Goal: Browse casually

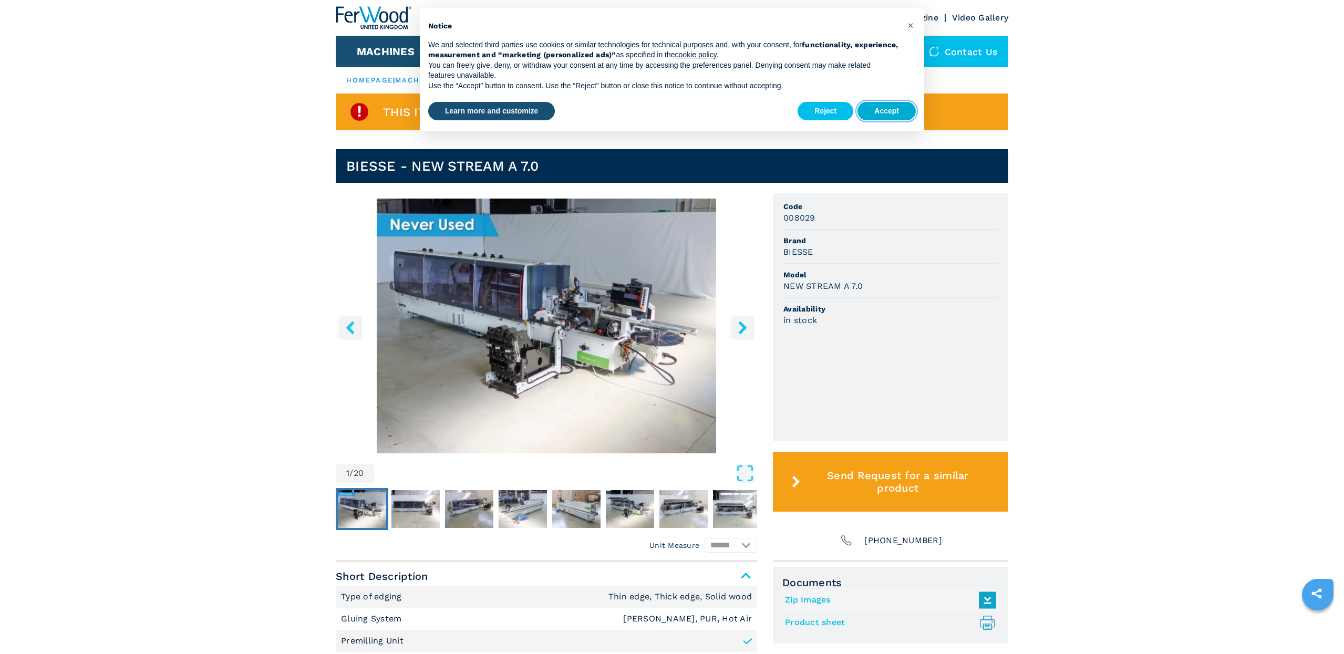
click at [878, 111] on button "Accept" at bounding box center [886, 111] width 58 height 19
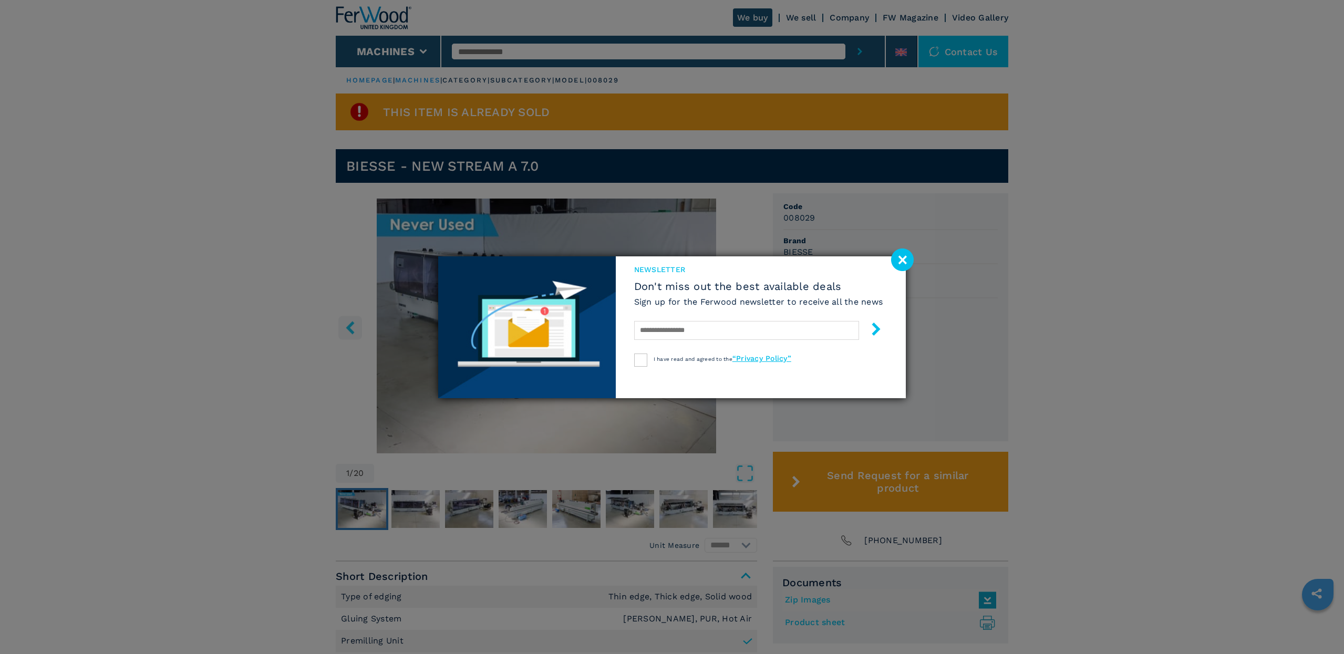
click at [422, 501] on div "newsletter Don't miss out the best available deals Sign up for the Ferwood news…" at bounding box center [672, 327] width 1344 height 654
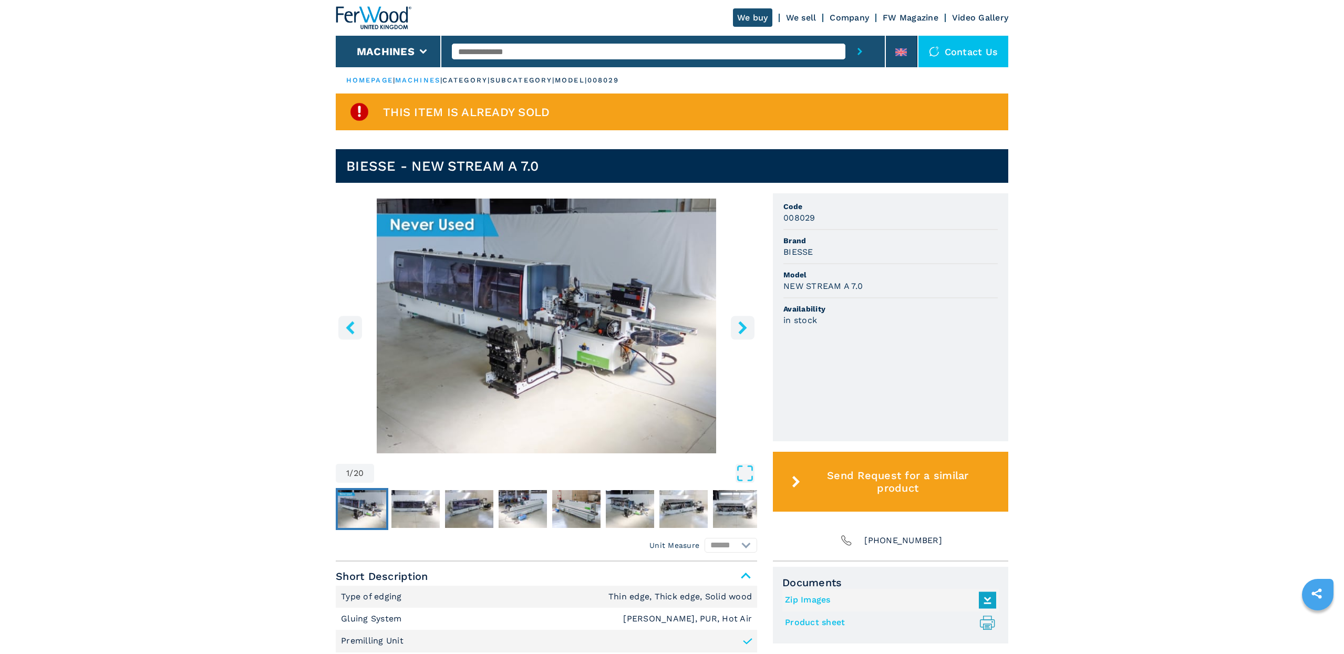
click at [746, 328] on icon "right-button" at bounding box center [742, 327] width 8 height 13
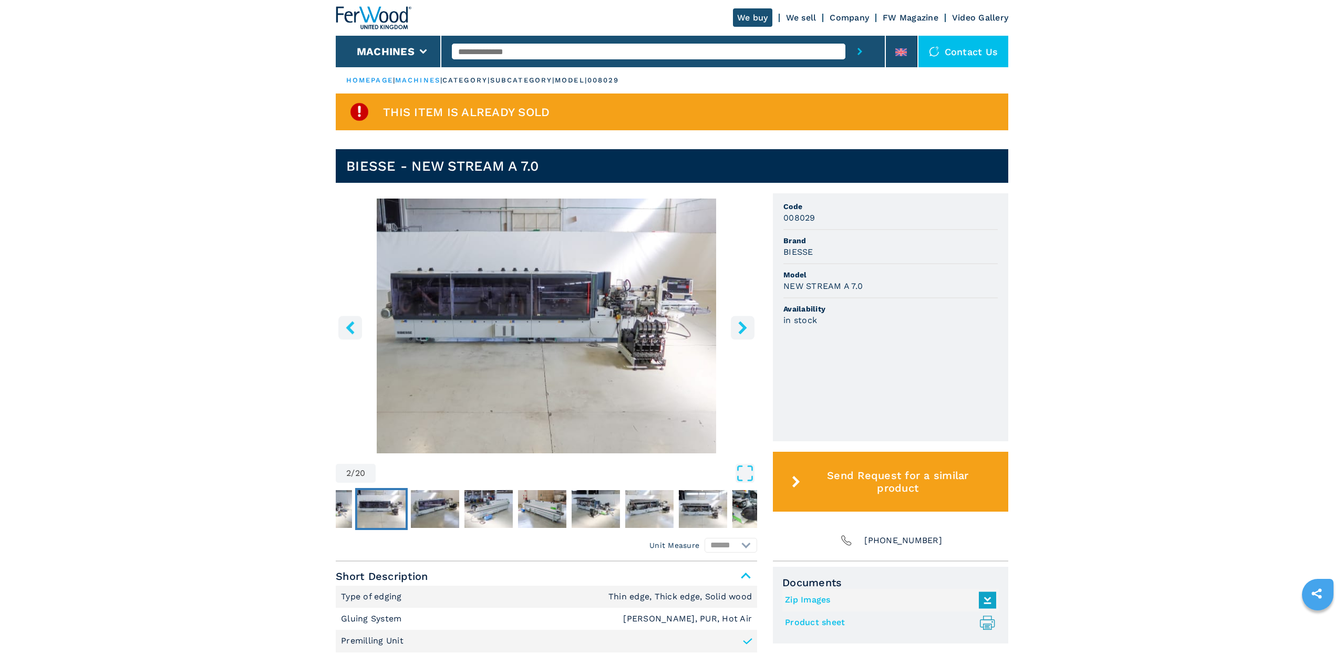
click at [746, 328] on icon "right-button" at bounding box center [742, 327] width 8 height 13
click at [741, 328] on icon "right-button" at bounding box center [742, 327] width 13 height 13
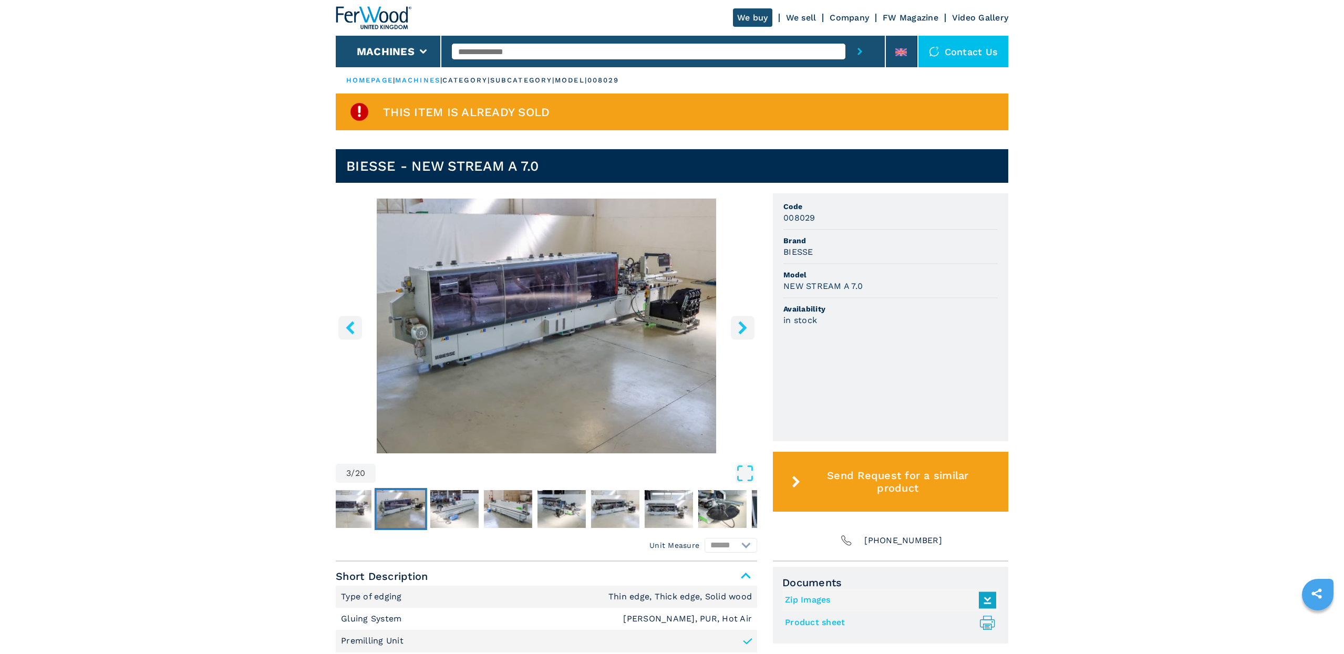
click at [741, 328] on icon "right-button" at bounding box center [742, 327] width 13 height 13
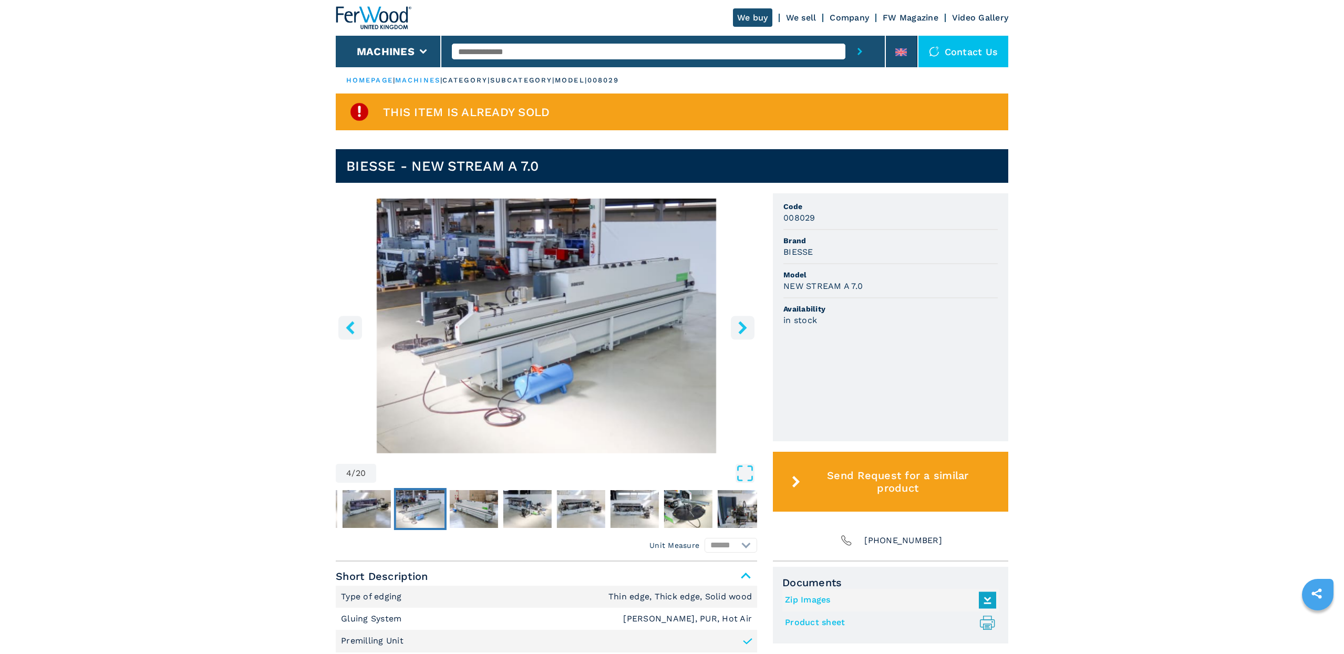
drag, startPoint x: 741, startPoint y: 328, endPoint x: 736, endPoint y: 337, distance: 10.1
click at [736, 337] on button "right-button" at bounding box center [743, 328] width 24 height 24
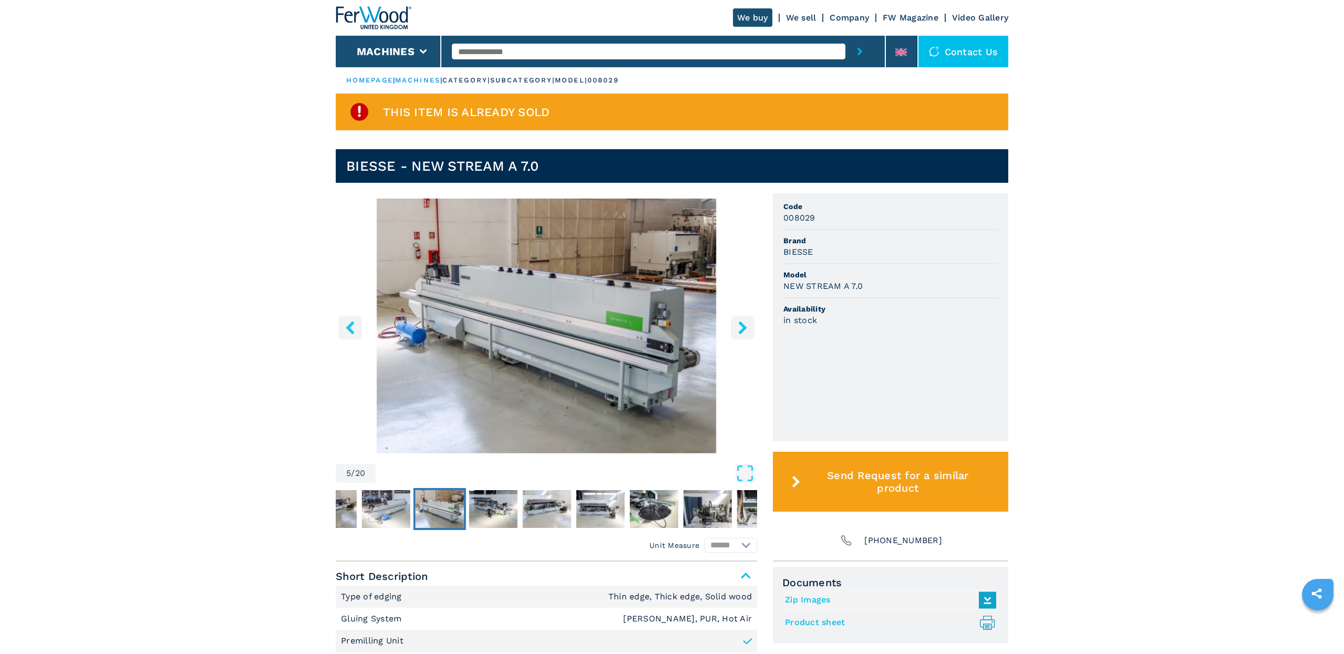
click at [736, 337] on button "right-button" at bounding box center [743, 328] width 24 height 24
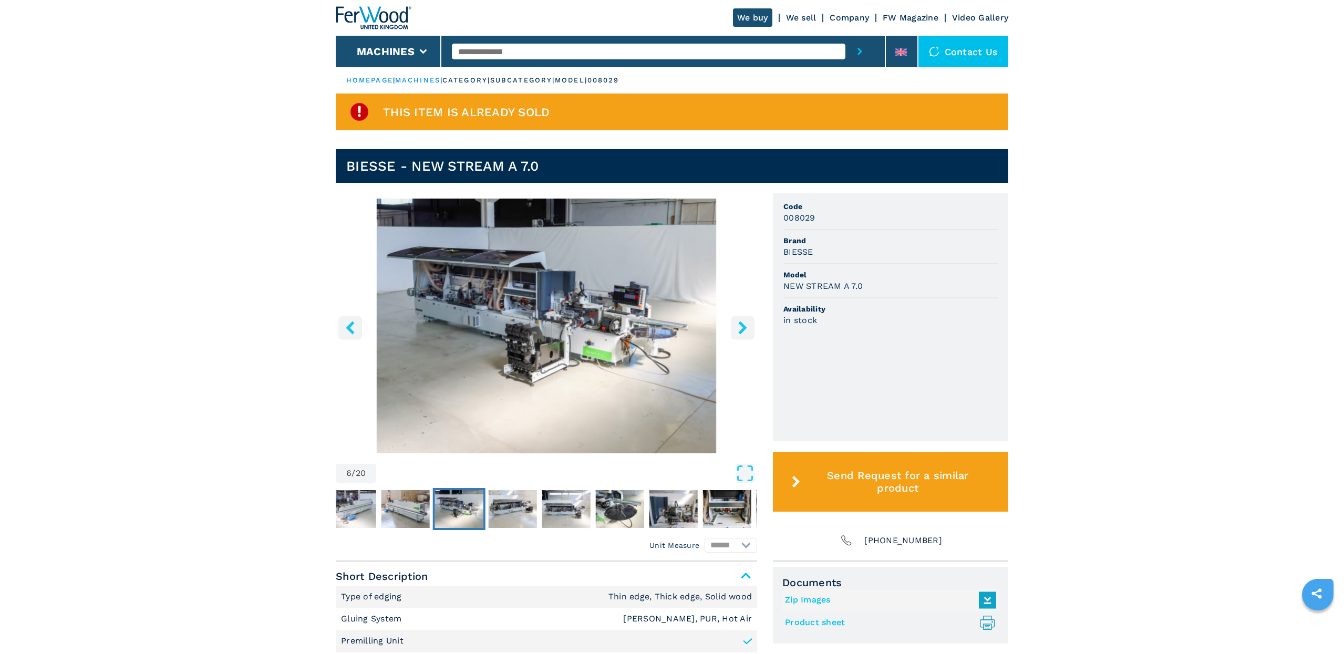
click at [738, 330] on icon "right-button" at bounding box center [742, 327] width 13 height 13
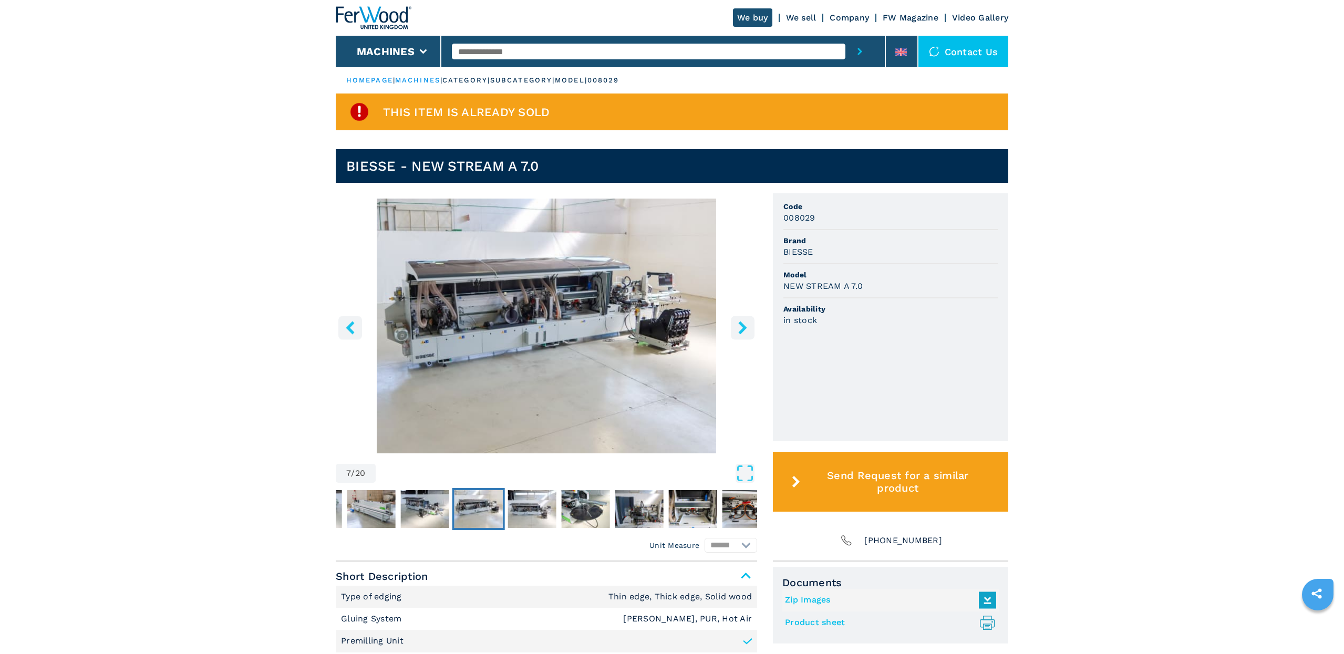
click at [738, 330] on icon "right-button" at bounding box center [742, 327] width 13 height 13
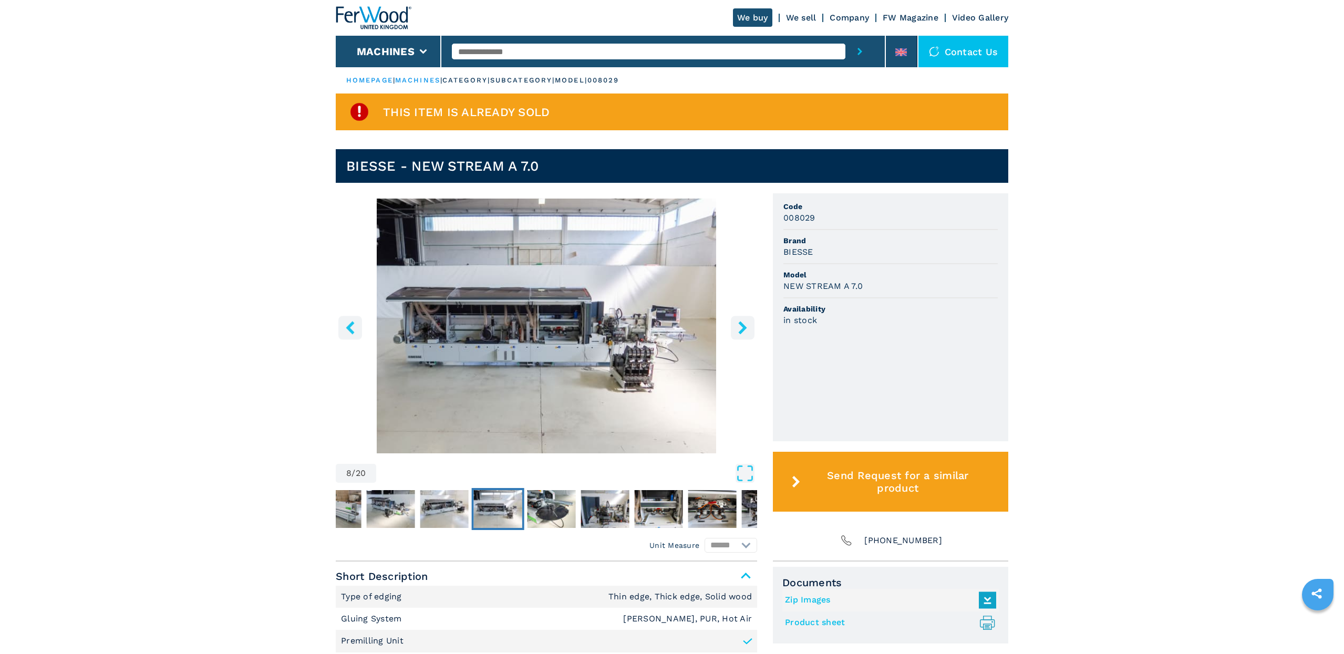
click at [738, 330] on icon "right-button" at bounding box center [742, 327] width 13 height 13
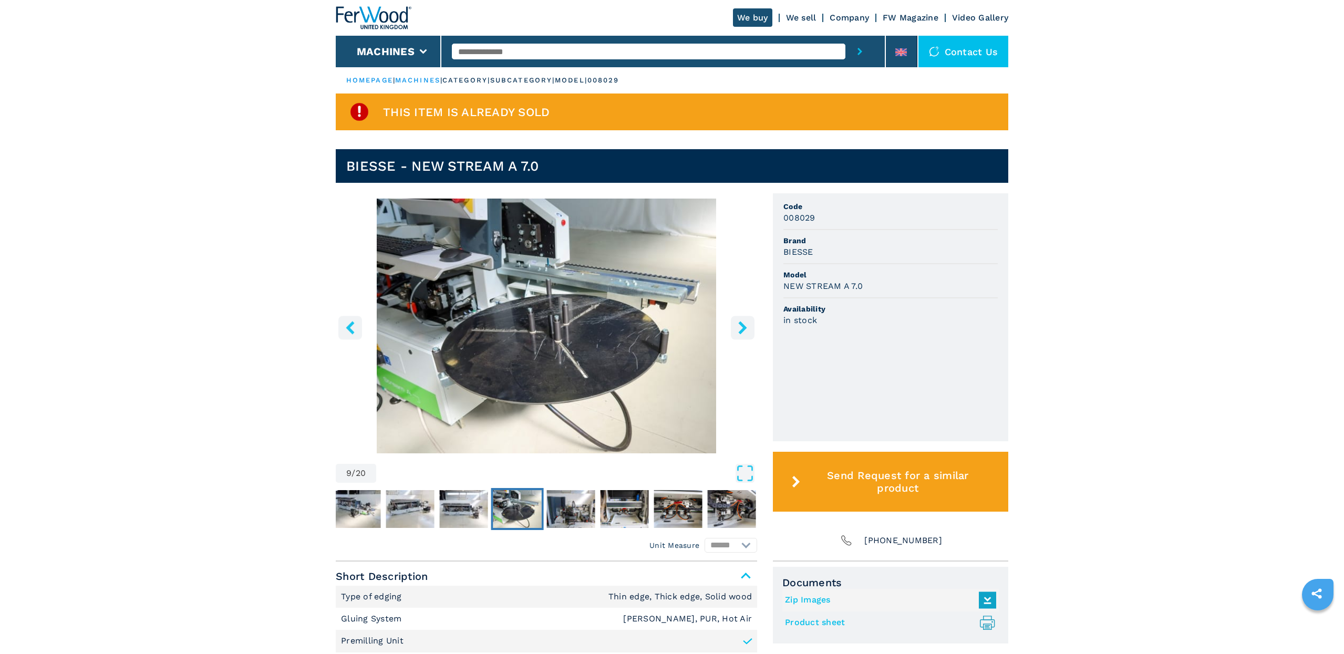
click at [738, 330] on icon "right-button" at bounding box center [742, 327] width 13 height 13
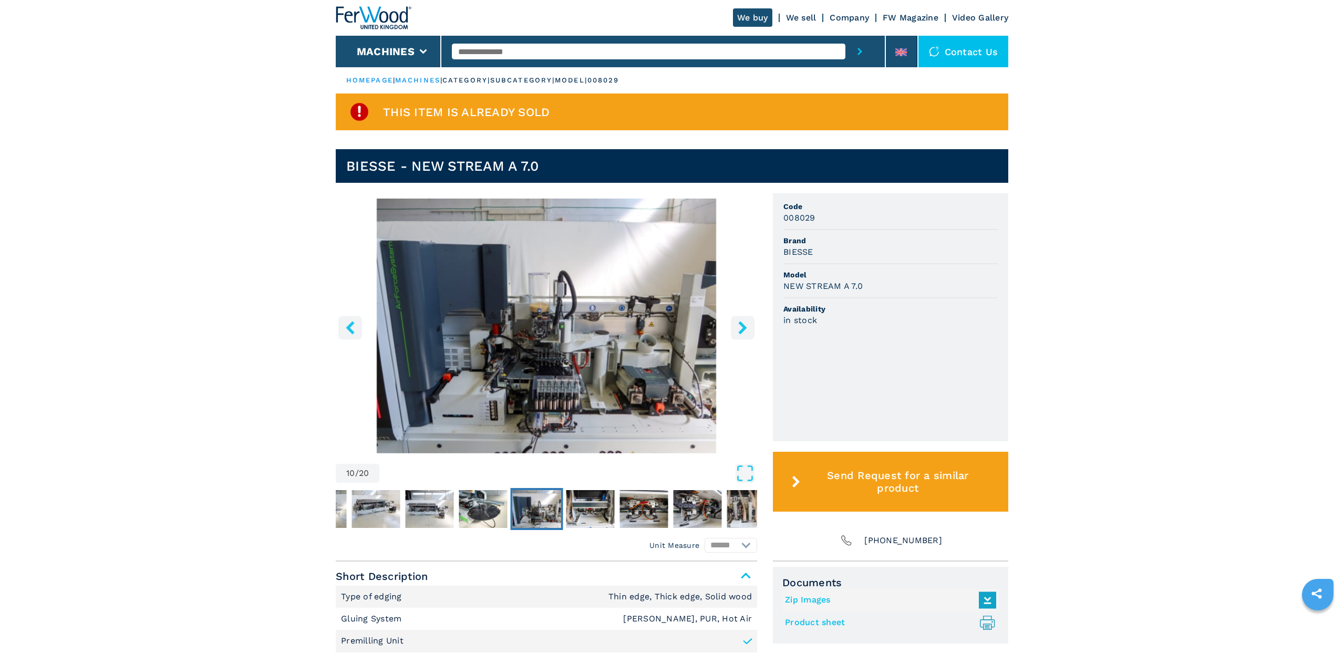
click at [738, 330] on icon "right-button" at bounding box center [742, 327] width 13 height 13
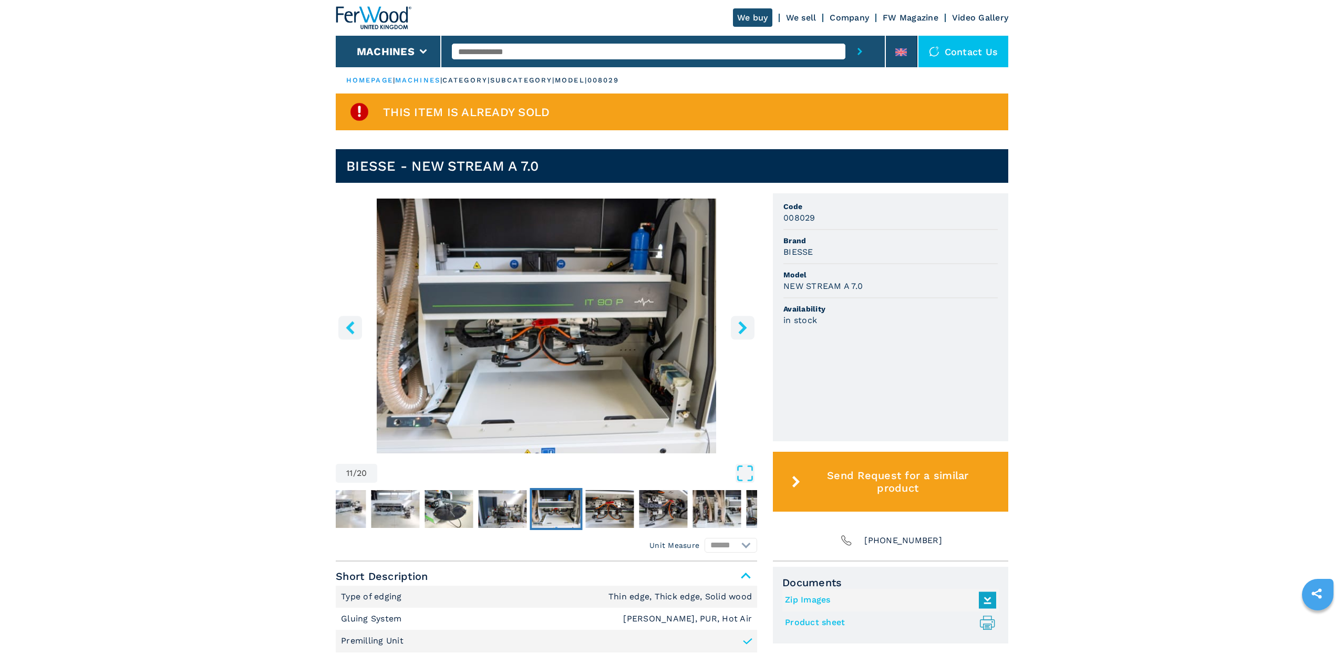
click at [738, 330] on icon "right-button" at bounding box center [742, 327] width 13 height 13
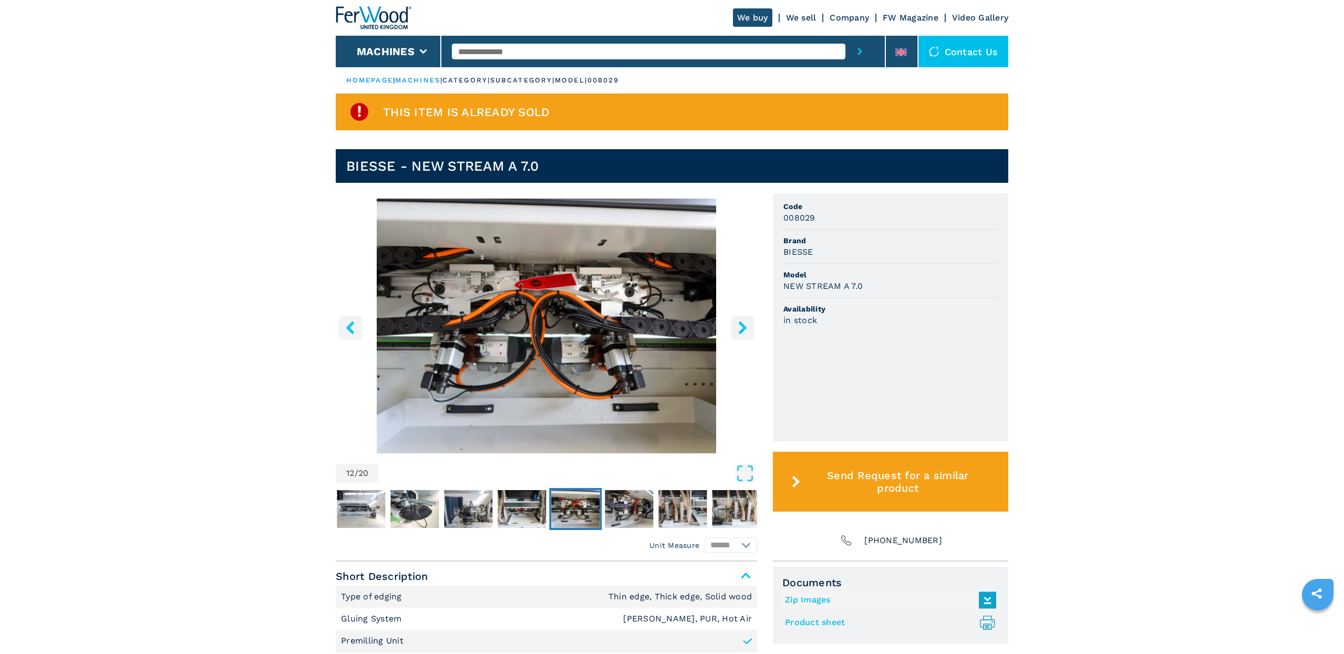
click at [738, 330] on icon "right-button" at bounding box center [742, 327] width 13 height 13
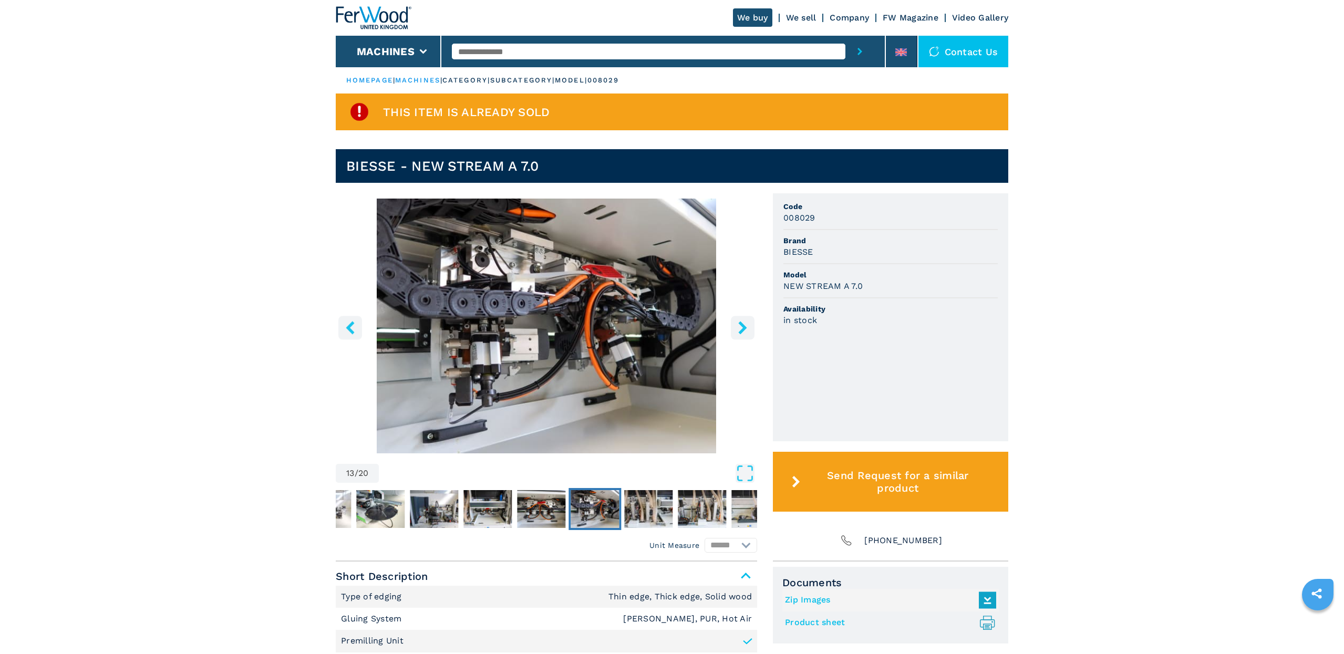
click at [738, 330] on icon "right-button" at bounding box center [742, 327] width 13 height 13
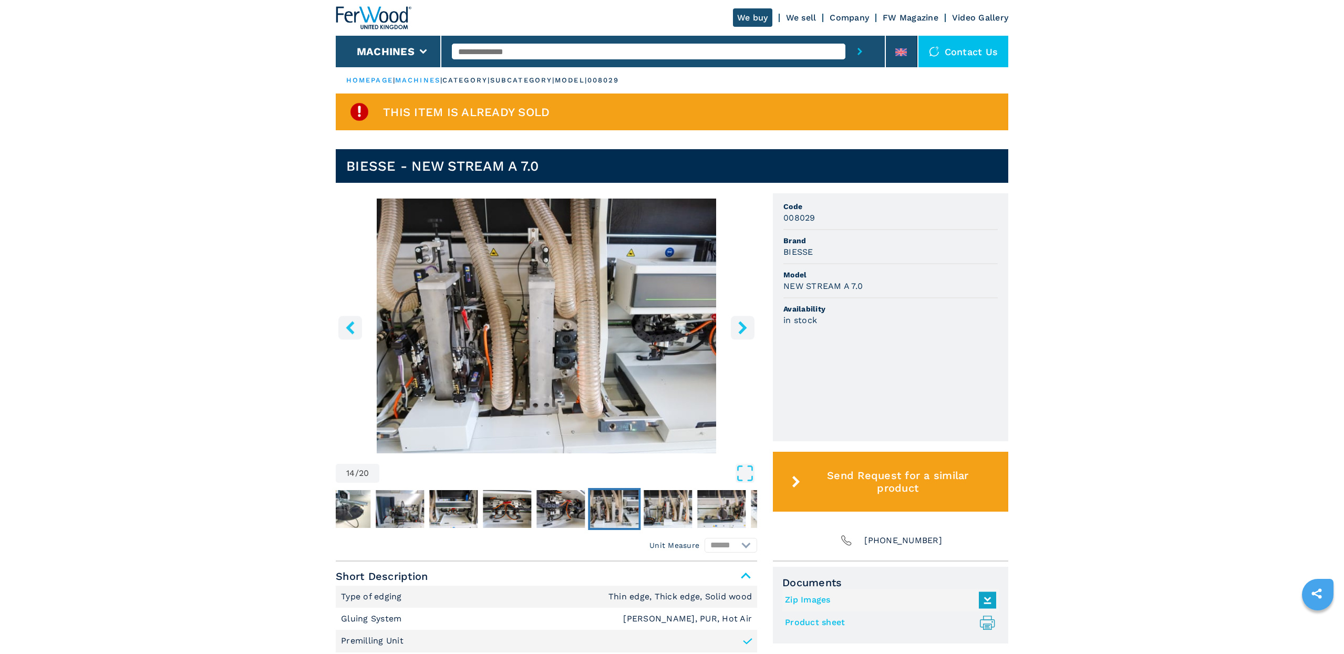
click at [738, 330] on icon "right-button" at bounding box center [742, 327] width 13 height 13
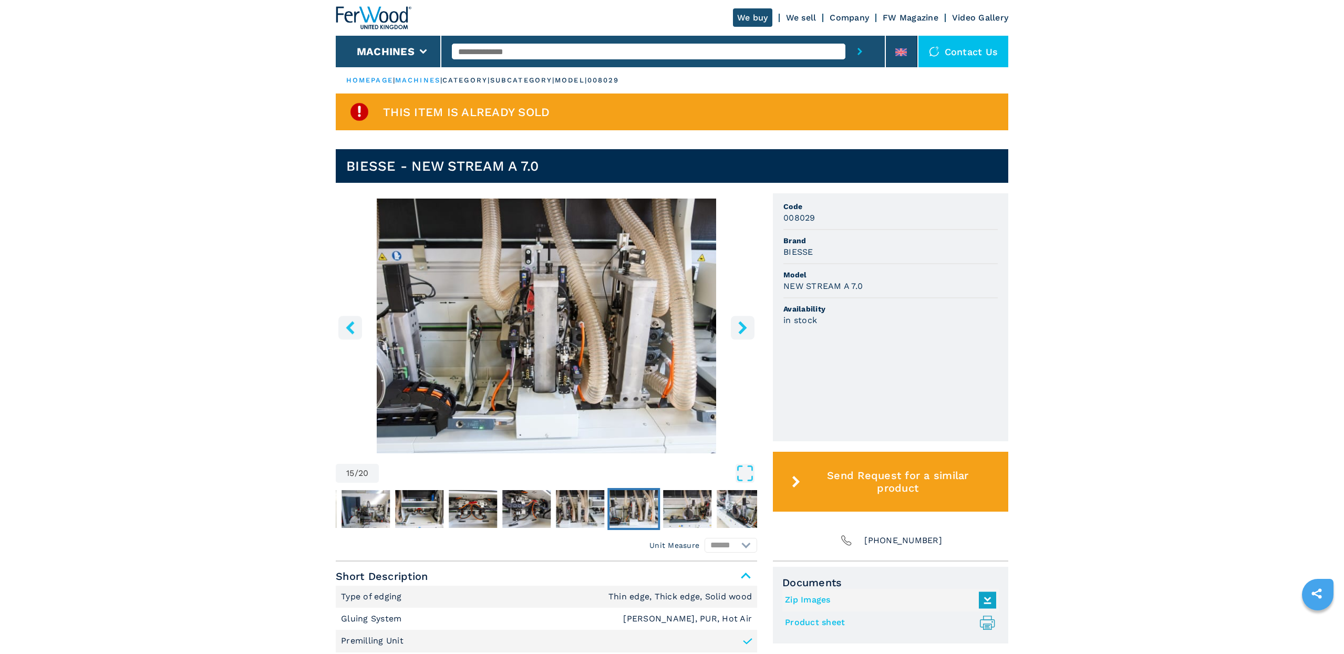
click at [738, 330] on icon "right-button" at bounding box center [742, 327] width 13 height 13
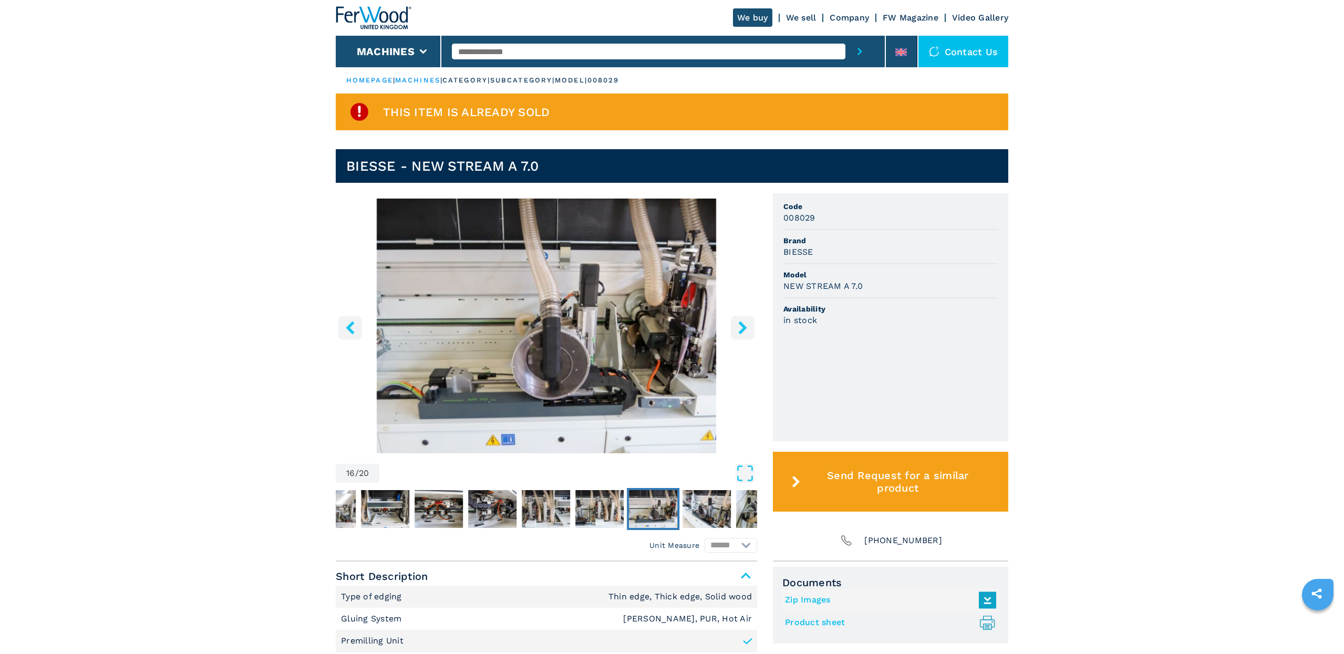
click at [745, 327] on icon "right-button" at bounding box center [742, 327] width 8 height 13
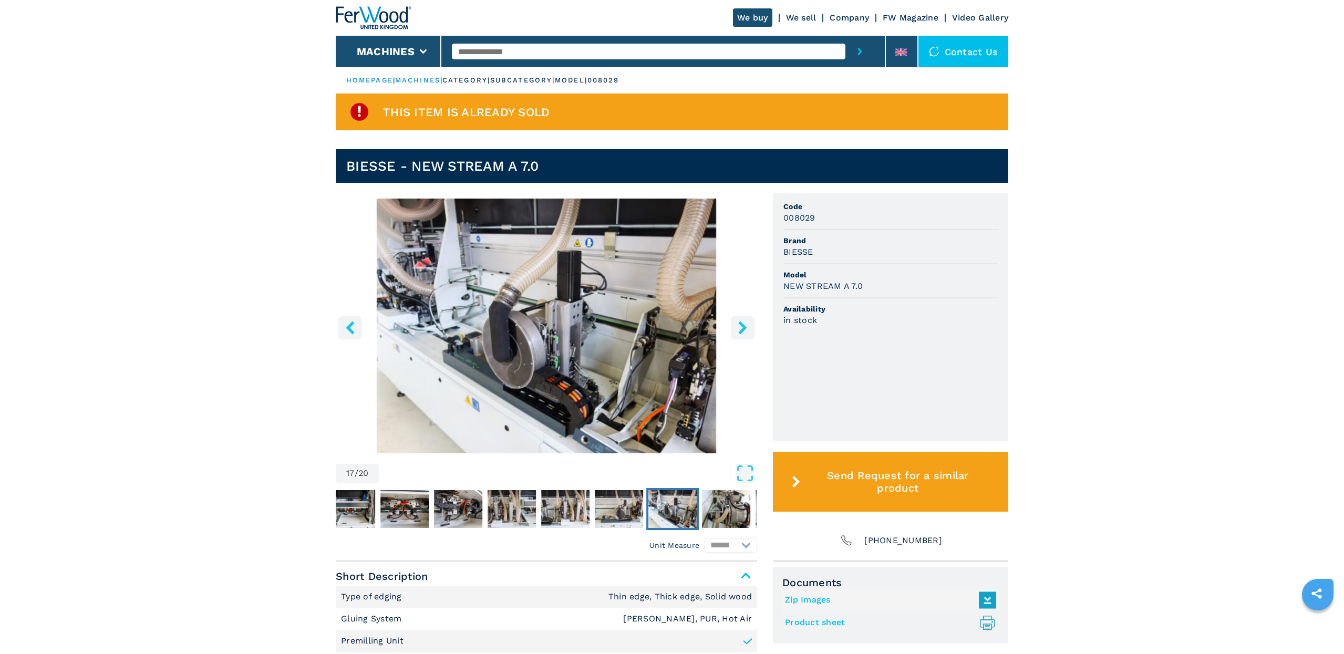
click at [741, 328] on icon "right-button" at bounding box center [742, 327] width 13 height 13
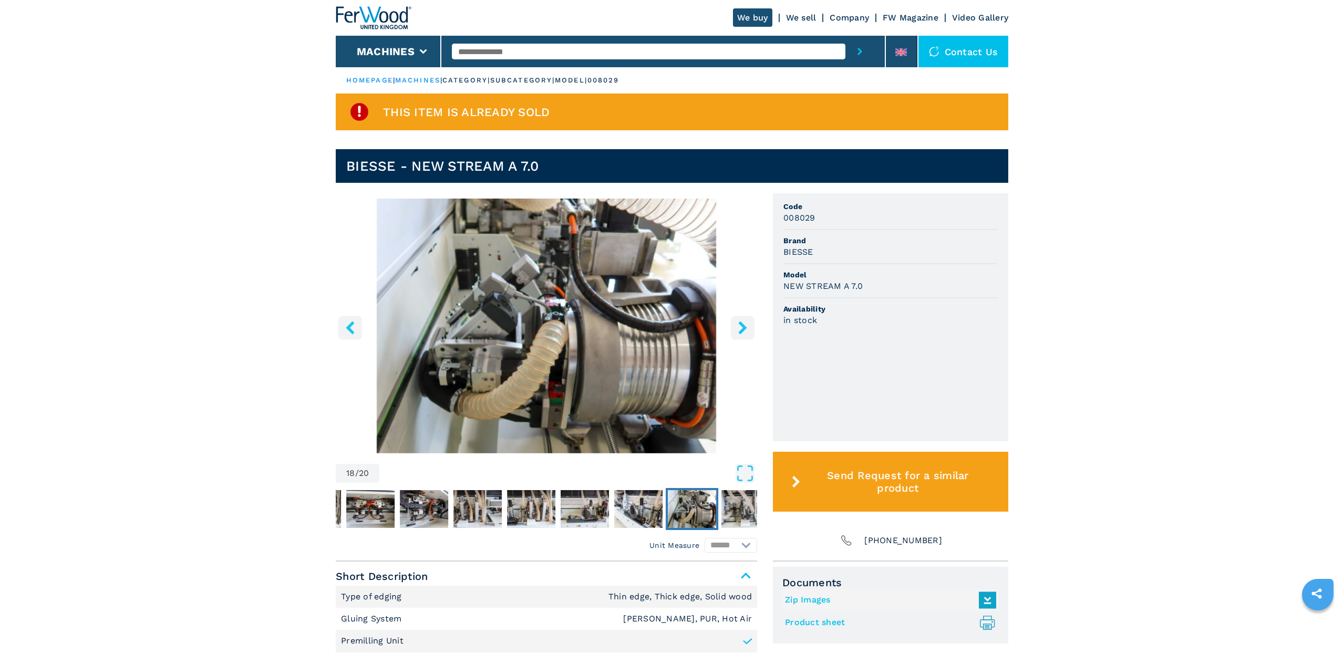
click at [736, 330] on icon "right-button" at bounding box center [742, 327] width 13 height 13
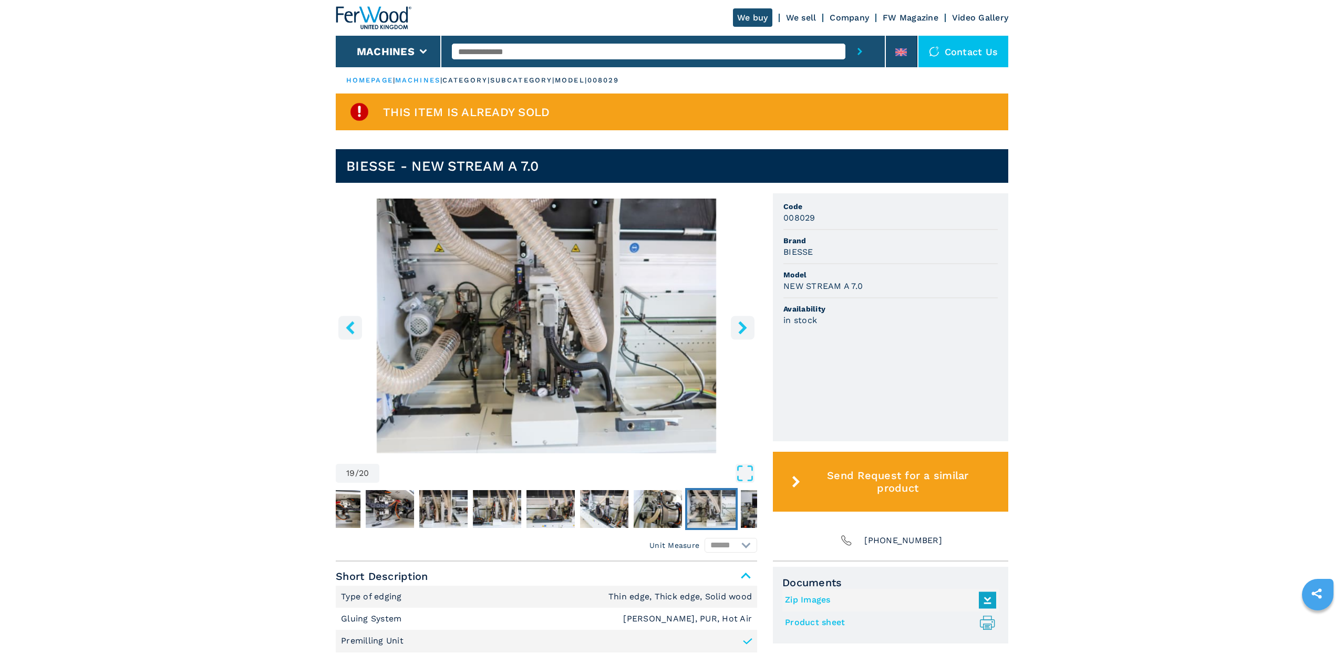
click at [735, 330] on button "right-button" at bounding box center [743, 328] width 24 height 24
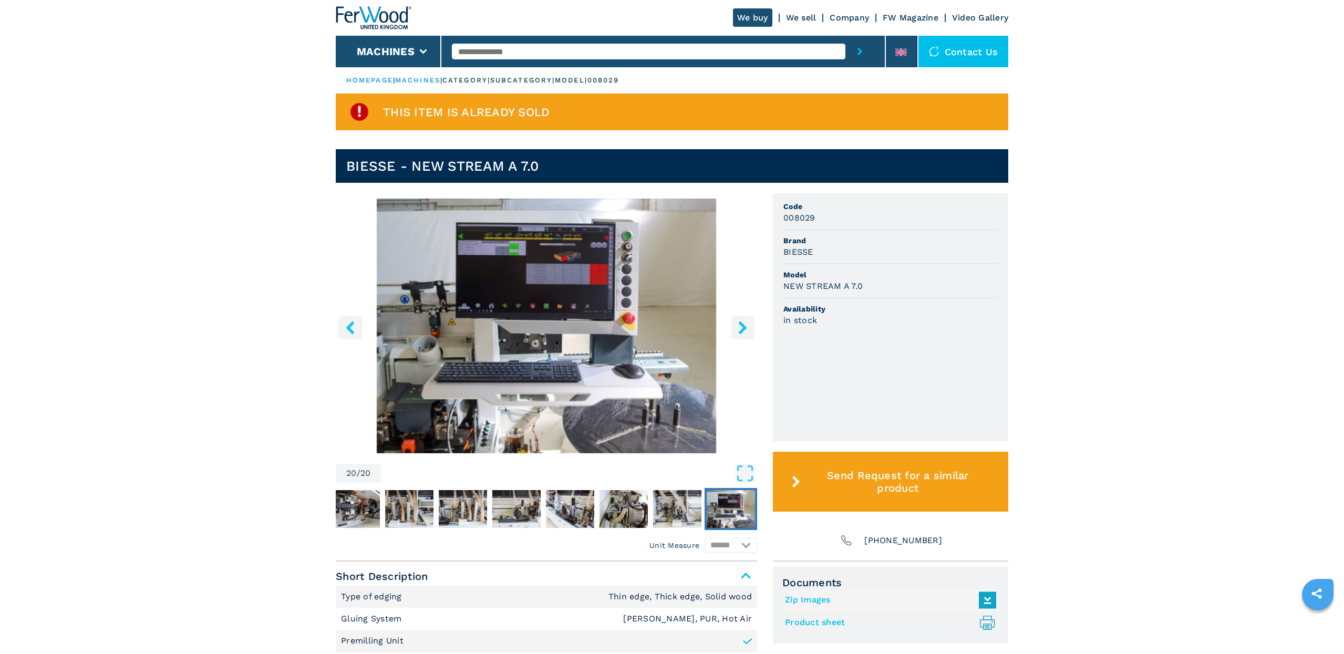
click at [734, 329] on button "right-button" at bounding box center [743, 328] width 24 height 24
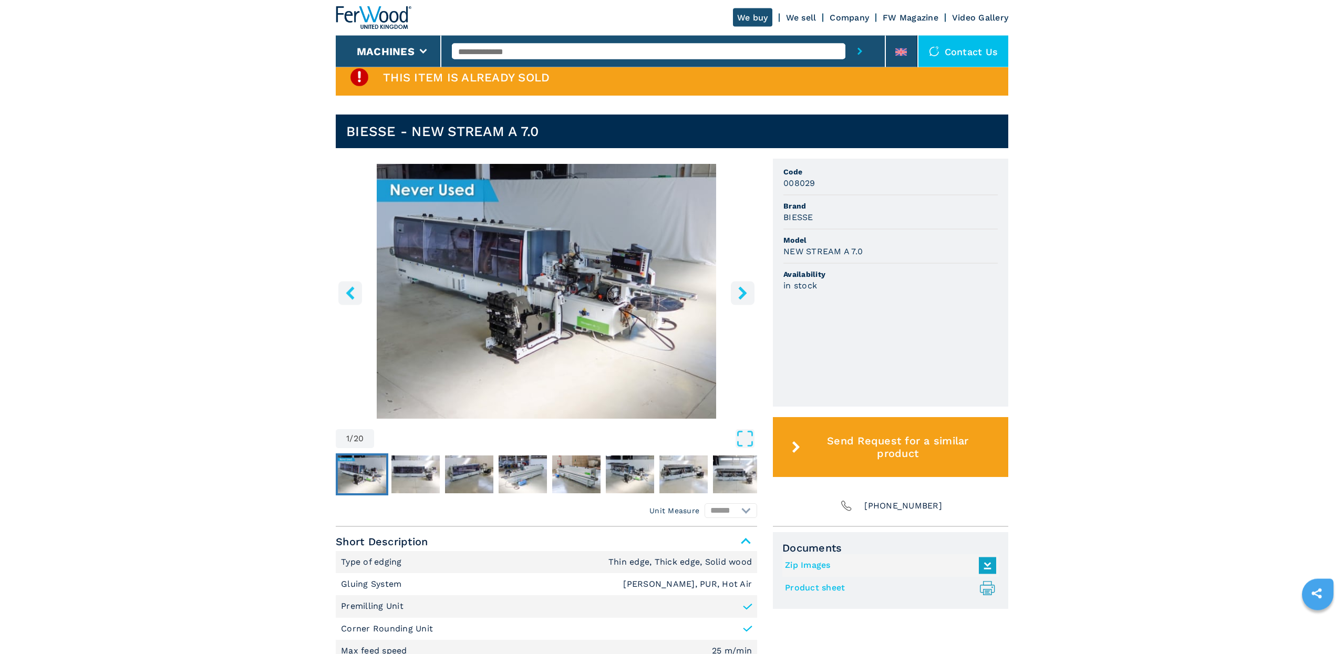
scroll to position [54, 0]
